Goal: Task Accomplishment & Management: Use online tool/utility

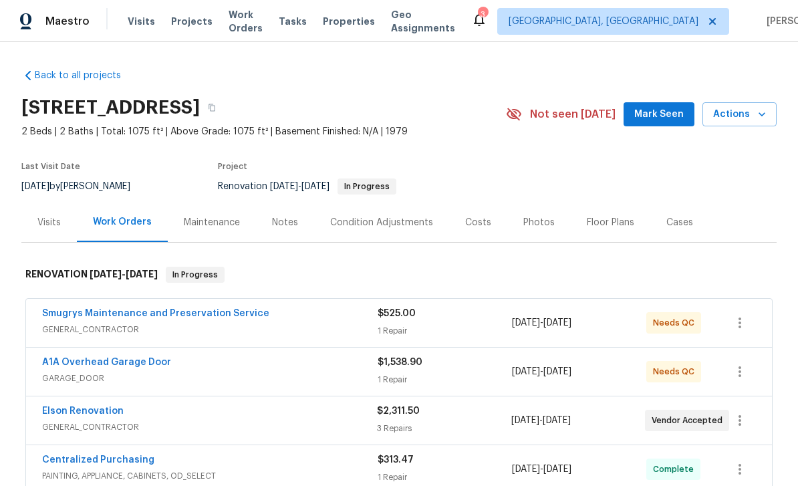
click at [481, 224] on div "Costs" at bounding box center [478, 222] width 26 height 13
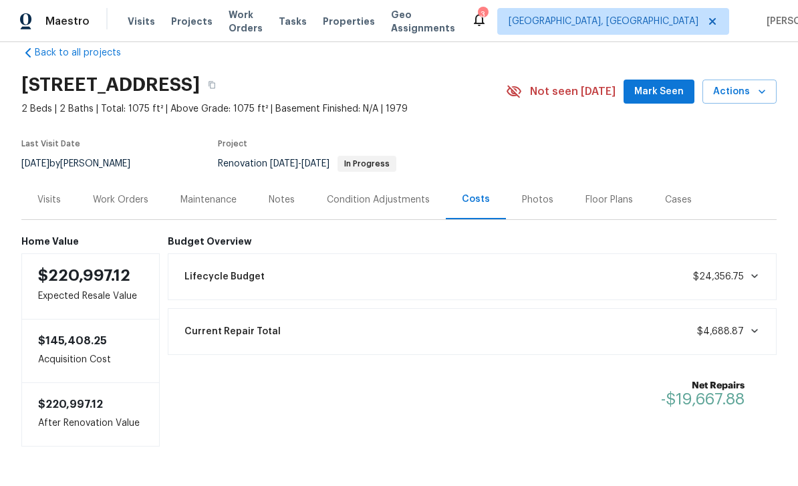
scroll to position [22, 0]
click at [118, 192] on div "Work Orders" at bounding box center [121, 199] width 88 height 39
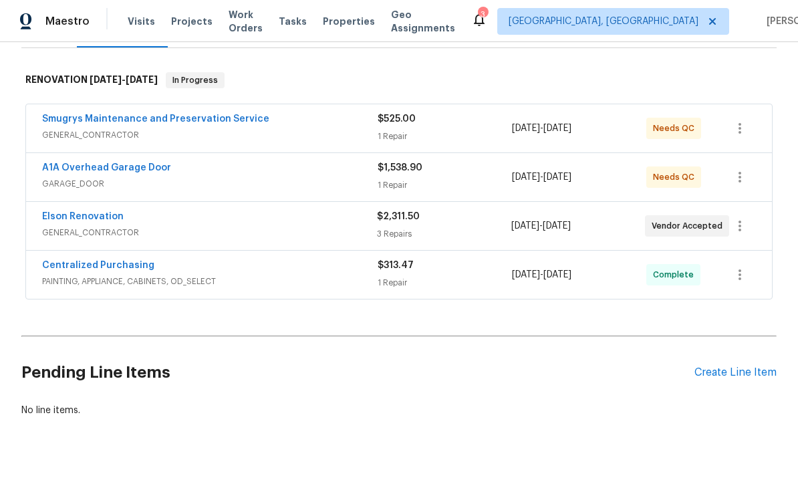
scroll to position [173, 0]
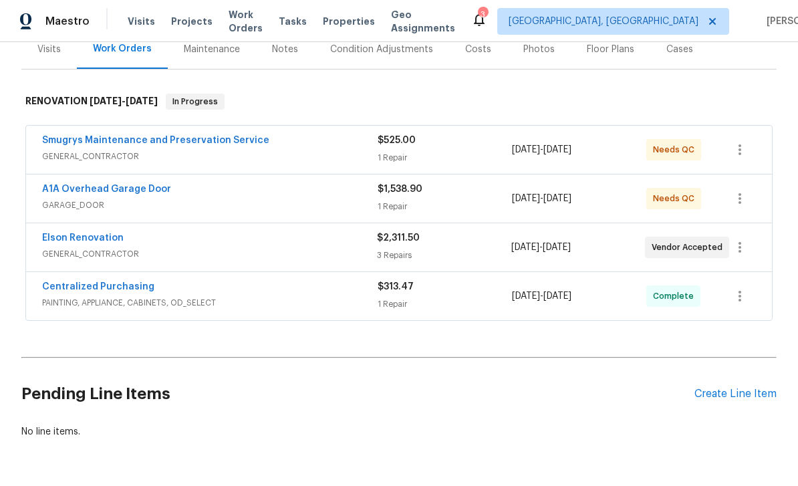
click at [83, 191] on link "A1A Overhead Garage Door" at bounding box center [106, 188] width 129 height 9
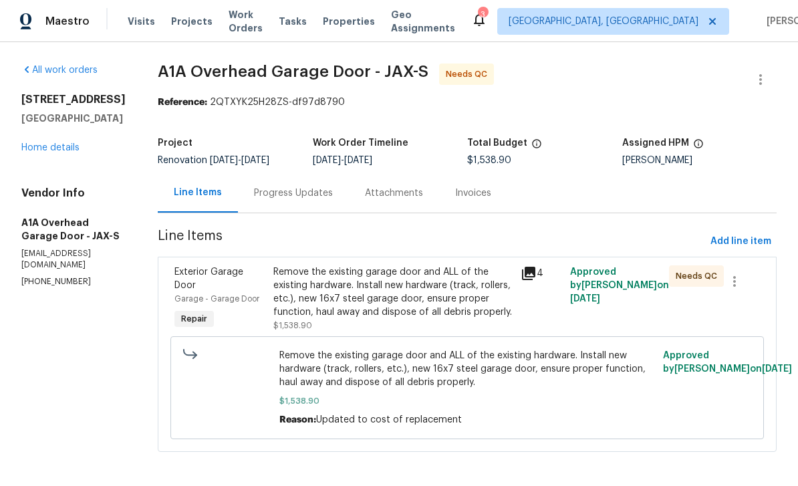
click at [223, 303] on span "Garage - Garage Door" at bounding box center [216, 299] width 85 height 8
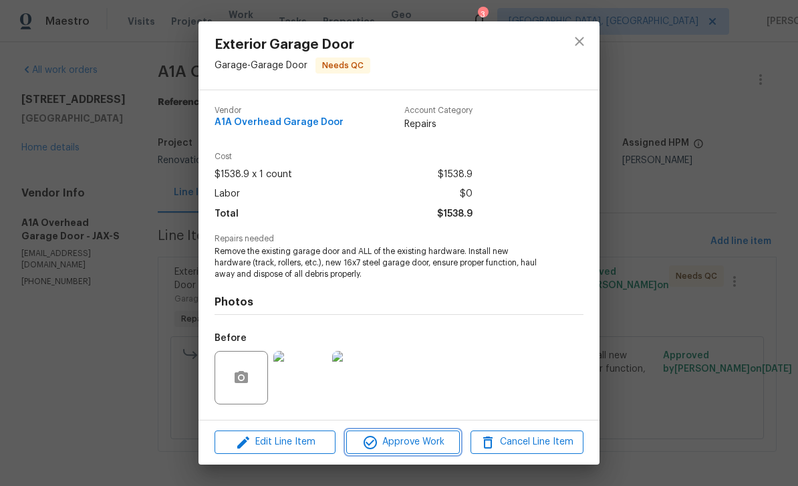
click at [422, 443] on span "Approve Work" at bounding box center [402, 442] width 105 height 17
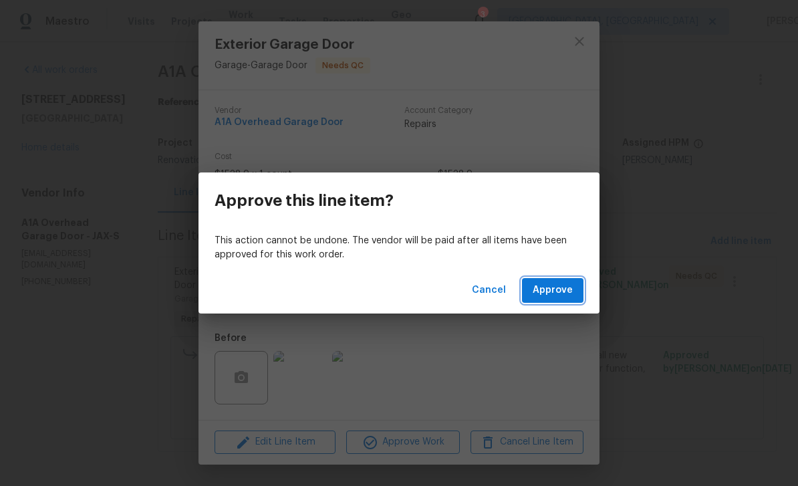
click at [553, 285] on span "Approve" at bounding box center [553, 290] width 40 height 17
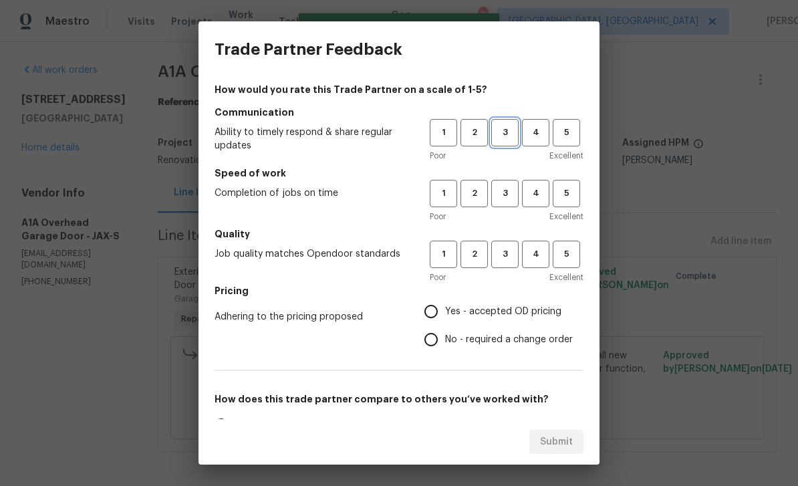
click at [505, 136] on span "3" at bounding box center [505, 132] width 25 height 15
click at [507, 195] on span "3" at bounding box center [505, 193] width 25 height 15
click at [506, 251] on span "3" at bounding box center [505, 254] width 25 height 15
click at [476, 311] on span "Yes - accepted OD pricing" at bounding box center [503, 312] width 116 height 14
click at [445, 311] on input "Yes - accepted OD pricing" at bounding box center [431, 311] width 28 height 28
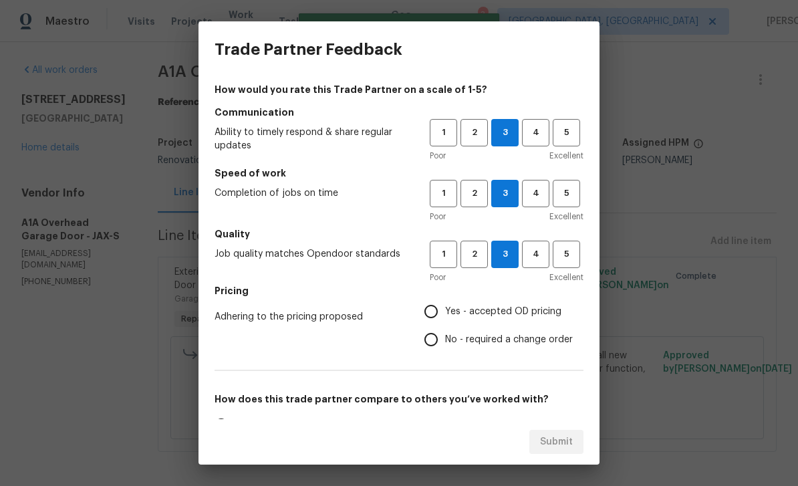
radio input "true"
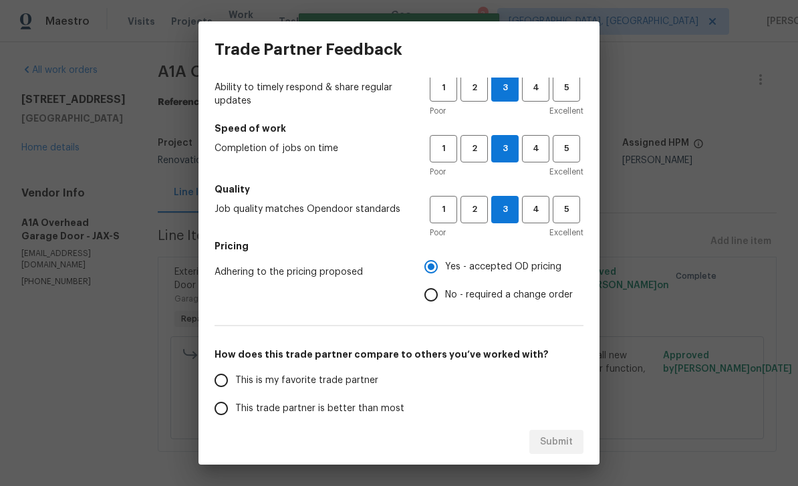
scroll to position [95, 0]
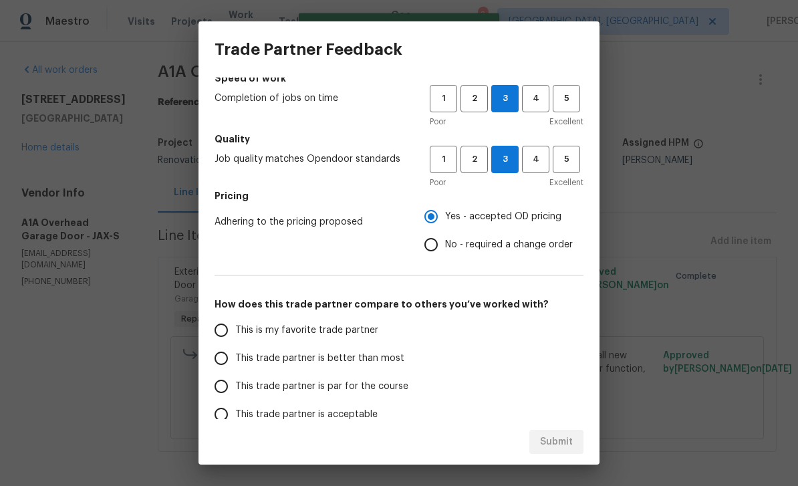
click at [332, 332] on span "This is my favorite trade partner" at bounding box center [306, 331] width 143 height 14
click at [235, 332] on input "This is my favorite trade partner" at bounding box center [221, 330] width 28 height 28
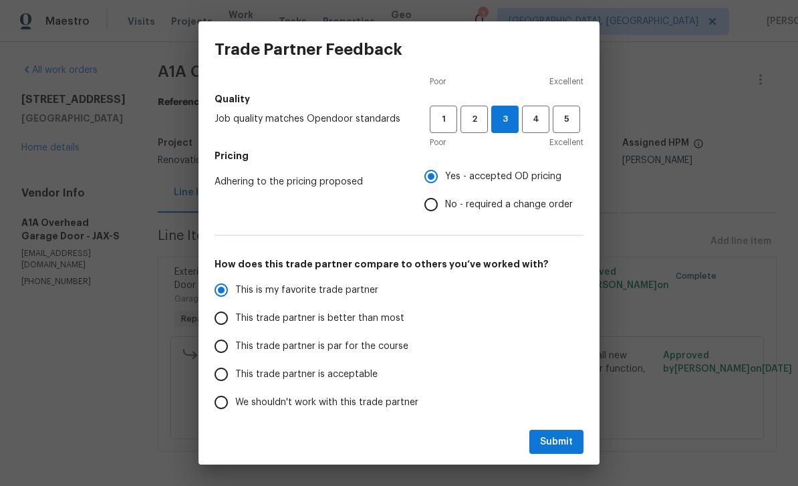
scroll to position [170, 0]
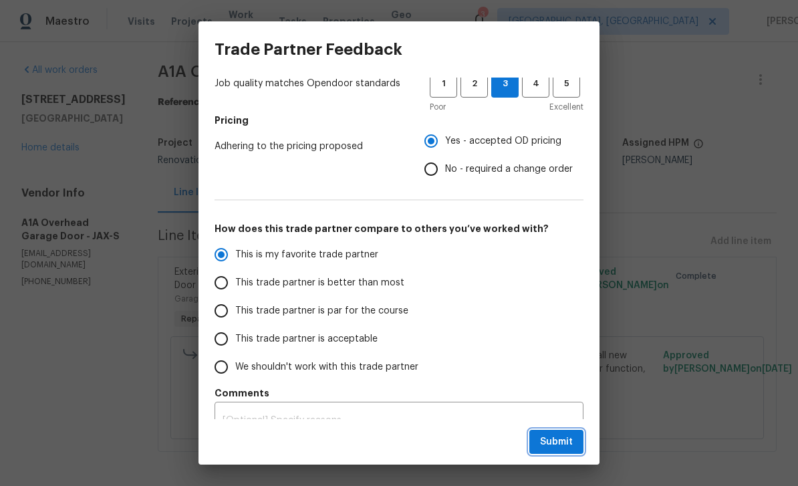
click at [566, 439] on span "Submit" at bounding box center [556, 442] width 33 height 17
radio input "true"
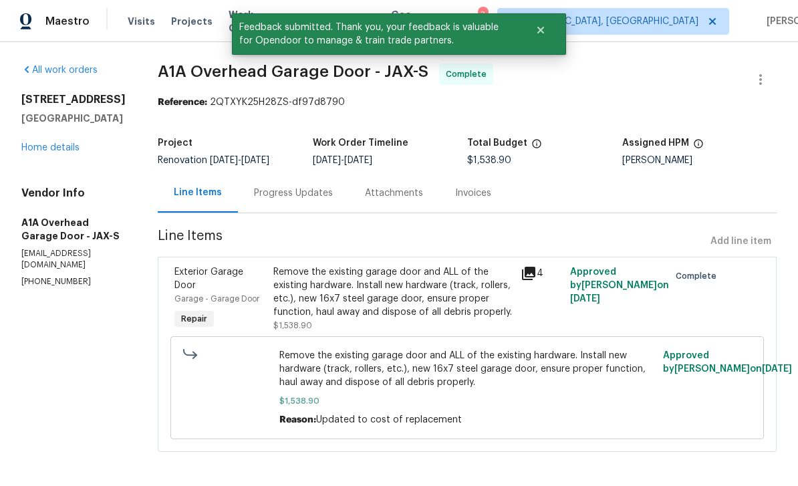
click at [54, 150] on link "Home details" at bounding box center [50, 147] width 58 height 9
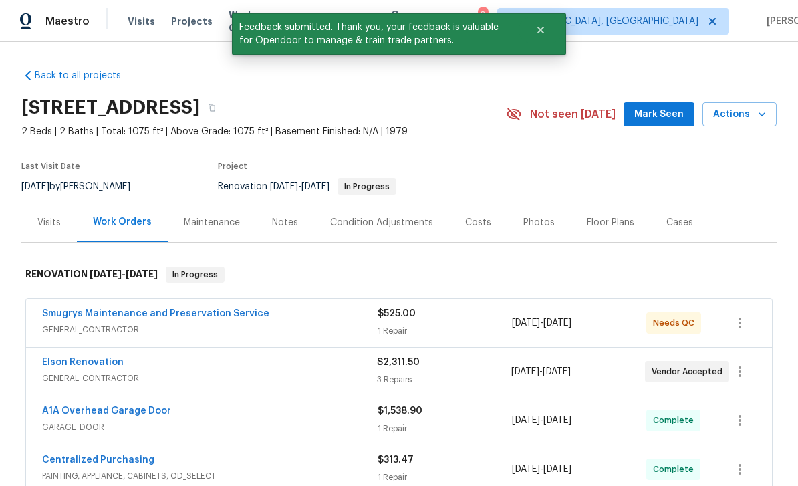
click at [110, 314] on link "Smugrys Maintenance and Preservation Service" at bounding box center [155, 313] width 227 height 9
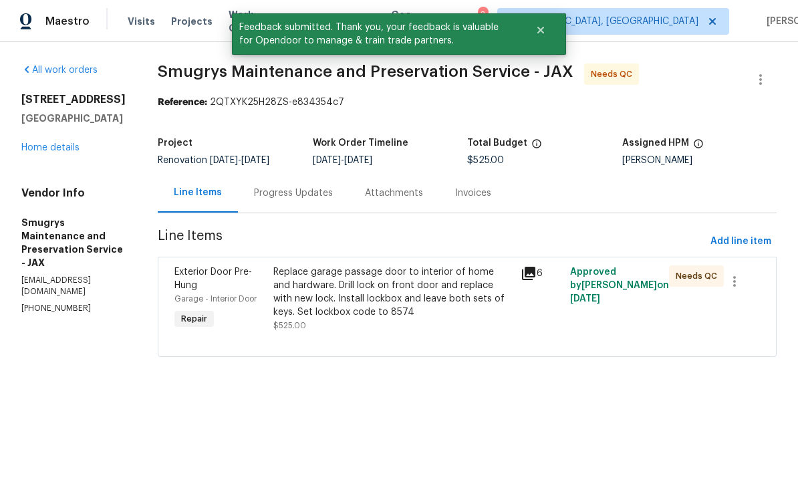
click at [226, 287] on div "Exterior Door Pre-Hung" at bounding box center [219, 278] width 91 height 27
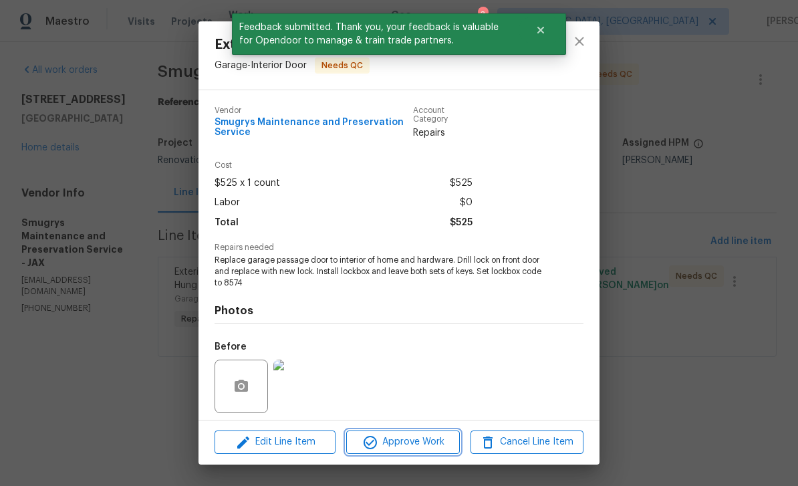
click at [418, 442] on span "Approve Work" at bounding box center [402, 442] width 105 height 17
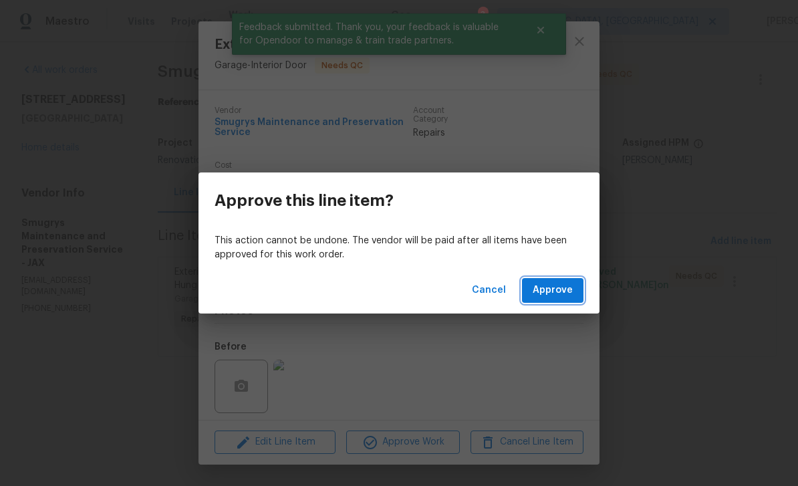
click at [549, 283] on span "Approve" at bounding box center [553, 290] width 40 height 17
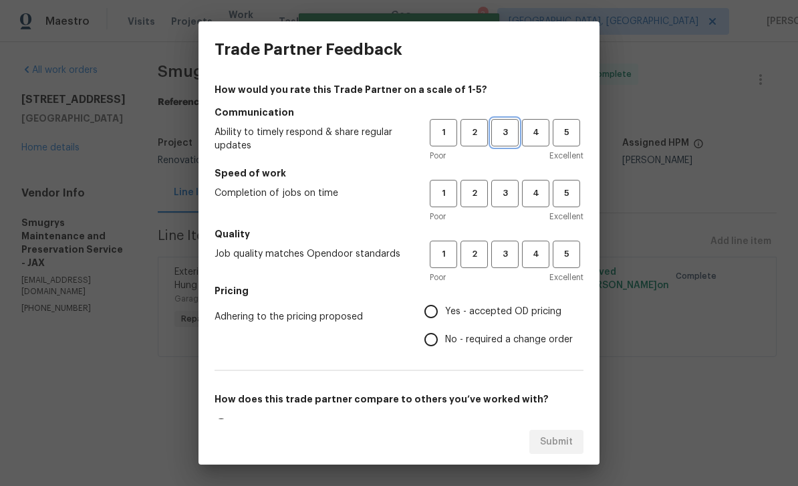
click at [503, 128] on span "3" at bounding box center [505, 132] width 25 height 15
click at [505, 197] on span "3" at bounding box center [505, 193] width 25 height 15
click at [506, 265] on button "3" at bounding box center [504, 254] width 27 height 27
click at [489, 317] on span "Yes - accepted OD pricing" at bounding box center [503, 312] width 116 height 14
click at [445, 317] on input "Yes - accepted OD pricing" at bounding box center [431, 311] width 28 height 28
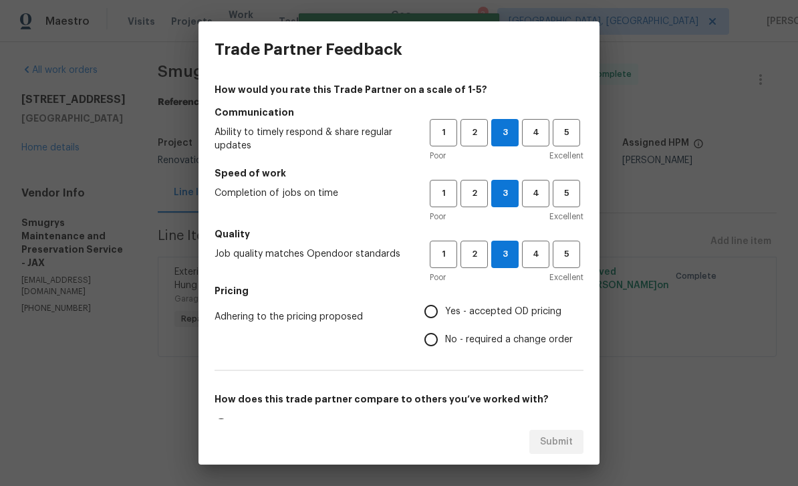
radio input "true"
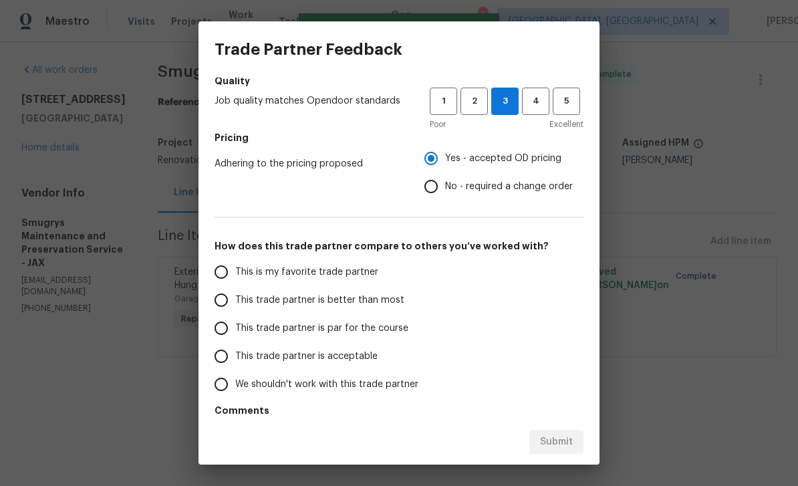
scroll to position [154, 0]
click at [326, 267] on span "This is my favorite trade partner" at bounding box center [306, 272] width 143 height 14
click at [235, 267] on input "This is my favorite trade partner" at bounding box center [221, 271] width 28 height 28
click at [570, 441] on span "Submit" at bounding box center [556, 442] width 33 height 17
radio input "true"
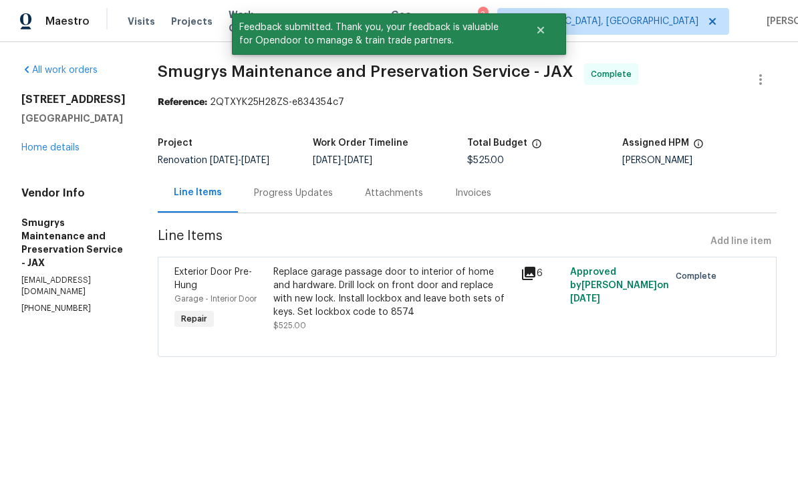
click at [52, 152] on link "Home details" at bounding box center [50, 147] width 58 height 9
